Goal: Check status: Check status

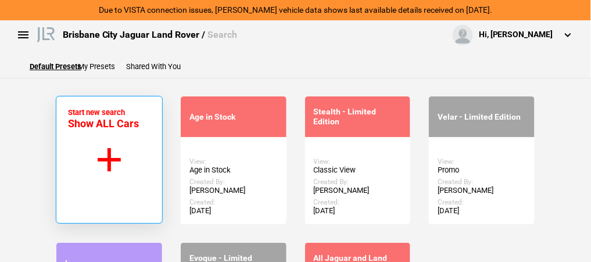
click at [113, 156] on button "Start new search Show ALL Cars" at bounding box center [109, 160] width 107 height 128
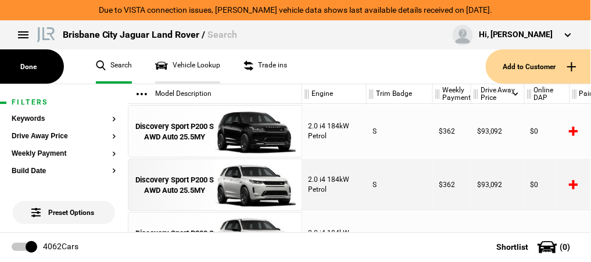
click at [187, 64] on link "Vehicle Lookup" at bounding box center [187, 66] width 65 height 34
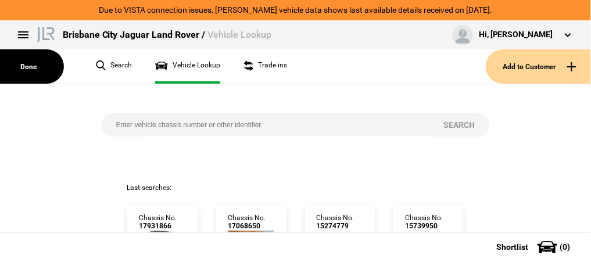
click at [145, 122] on input "search" at bounding box center [266, 124] width 328 height 23
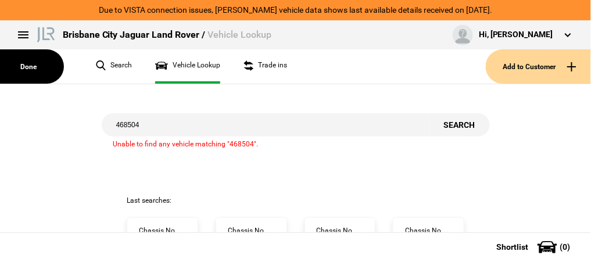
click at [115, 126] on input "468504" at bounding box center [266, 124] width 328 height 23
type input "sa468504"
click at [447, 121] on button "Search" at bounding box center [460, 124] width 60 height 23
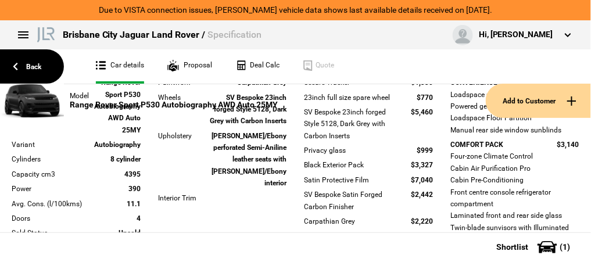
scroll to position [280, 0]
click at [440, 73] on ul "Car details Proposal Deal Calc Quote" at bounding box center [337, 66] width 507 height 34
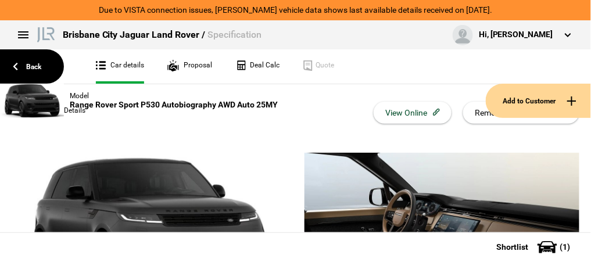
scroll to position [0, 0]
